Goal: Check status

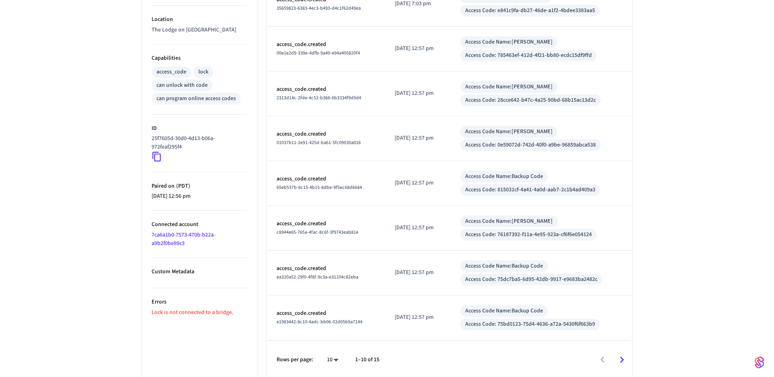
scroll to position [286, 0]
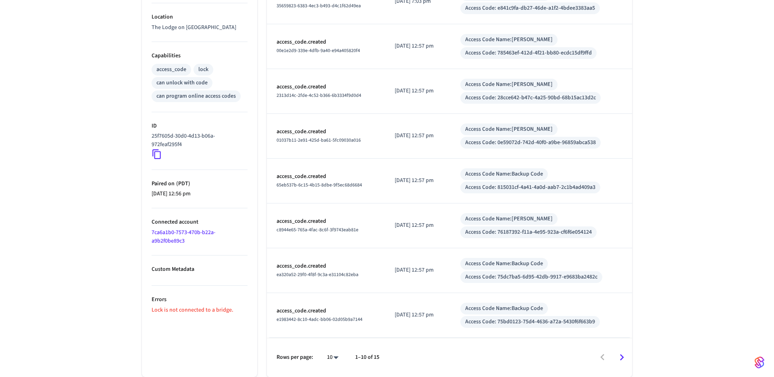
click at [232, 314] on ul "Type Yale Status Offline Battery Unknown Lock Status Unknown Location The Lodge…" at bounding box center [199, 111] width 115 height 530
drag, startPoint x: 166, startPoint y: 310, endPoint x: 119, endPoint y: 303, distance: 47.6
click at [119, 303] on div "Upper Side Entry ​ ​ Properties Type Yale Status Offline Battery Unknown Lock S…" at bounding box center [387, 74] width 774 height 603
click at [119, 304] on div "Upper Side Entry ​ ​ Properties Type Yale Status Offline Battery Unknown Lock S…" at bounding box center [387, 74] width 774 height 603
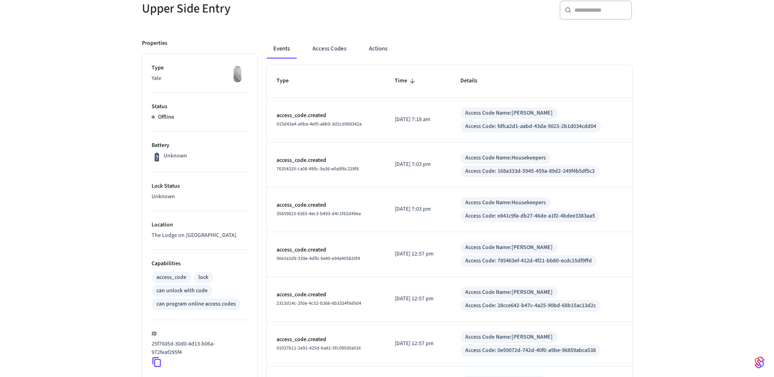
scroll to position [11, 0]
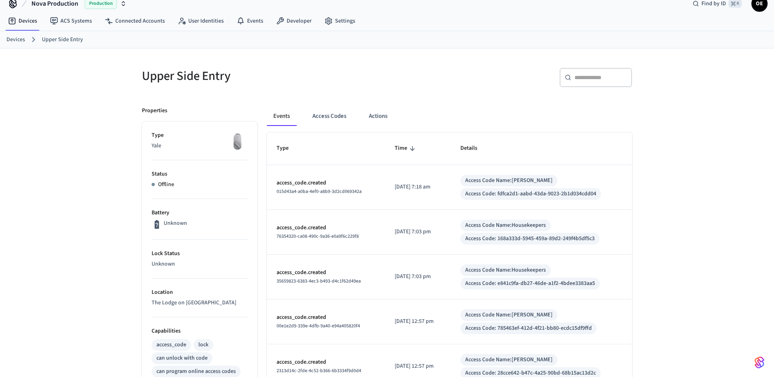
drag, startPoint x: 416, startPoint y: 135, endPoint x: 410, endPoint y: 156, distance: 22.1
click at [410, 156] on div "Events Access Codes Actions Type Time Details access_code.created 015d43a4-a0ba…" at bounding box center [444, 374] width 375 height 554
click at [443, 110] on div "Events Access Codes Actions" at bounding box center [449, 115] width 365 height 19
